Goal: Task Accomplishment & Management: Manage account settings

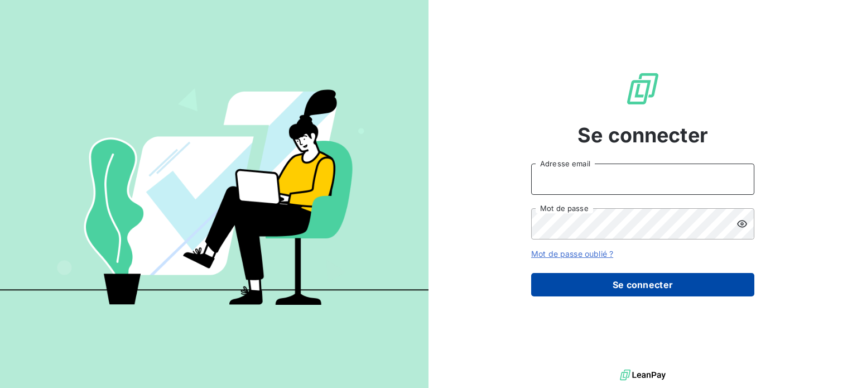
type input "[PERSON_NAME][EMAIL_ADDRESS][DOMAIN_NAME][PERSON_NAME]"
click at [647, 286] on button "Se connecter" at bounding box center [642, 284] width 223 height 23
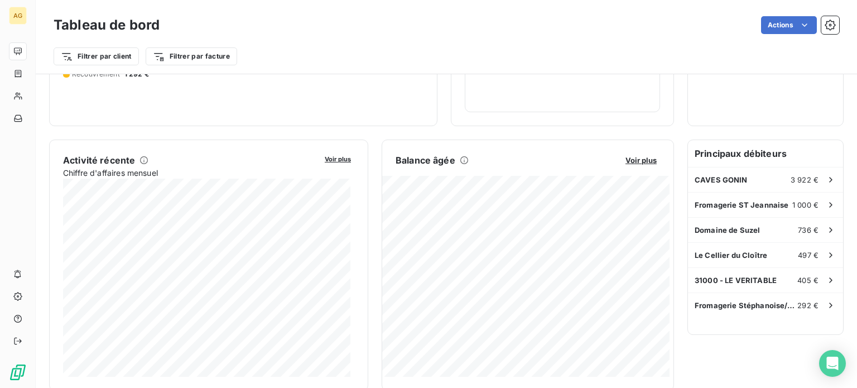
scroll to position [168, 0]
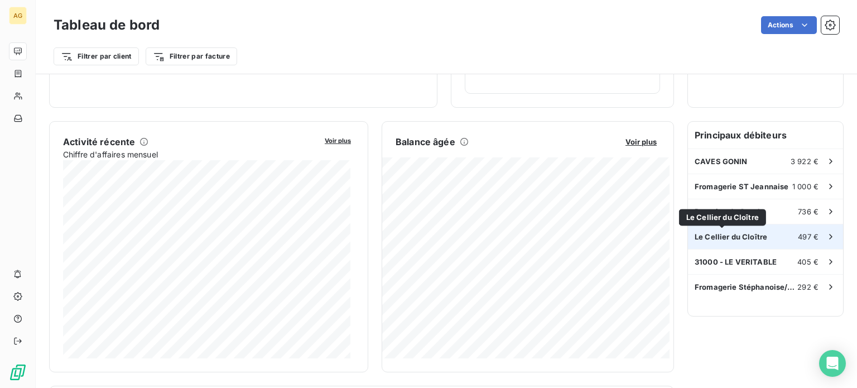
click at [735, 237] on span "Le Cellier du Cloître" at bounding box center [731, 236] width 73 height 9
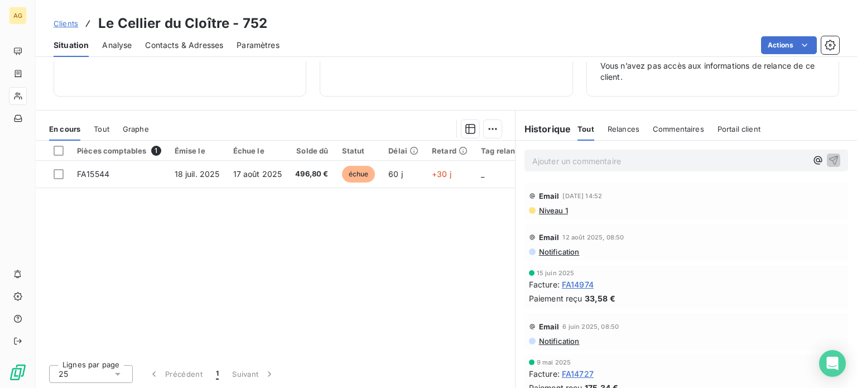
scroll to position [70, 0]
